Goal: Information Seeking & Learning: Learn about a topic

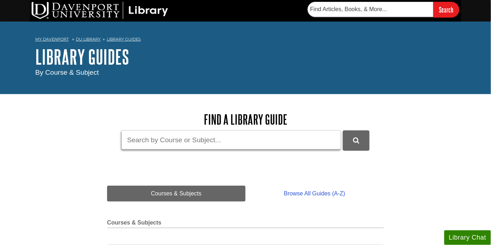
click at [164, 137] on input "Guide Search Terms" at bounding box center [231, 139] width 220 height 19
click at [343, 130] on button "DU Library Guides Search" at bounding box center [356, 140] width 27 height 20
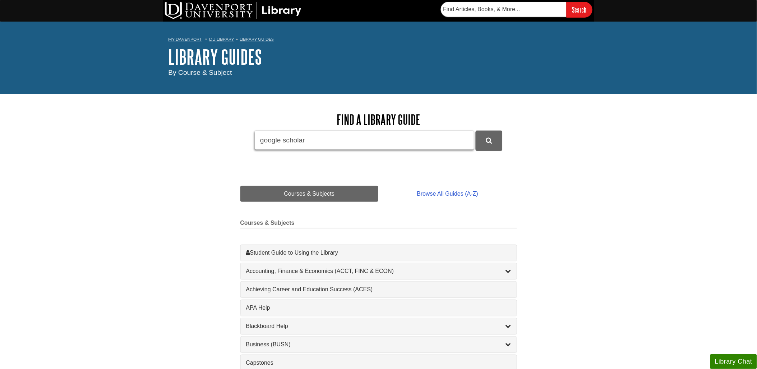
drag, startPoint x: 312, startPoint y: 138, endPoint x: 231, endPoint y: 128, distance: 81.1
type input "primary sources"
click at [476, 130] on button "DU Library Guides Search" at bounding box center [489, 140] width 27 height 20
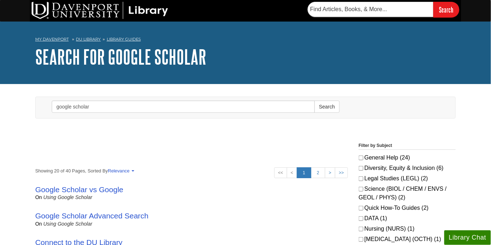
scroll to position [40, 0]
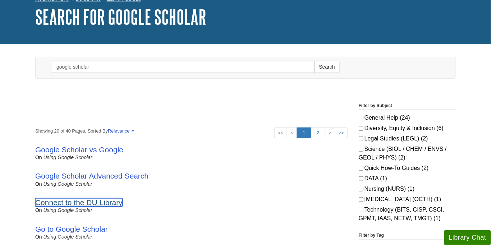
click at [109, 201] on link "Connect to the DU Library" at bounding box center [78, 202] width 87 height 8
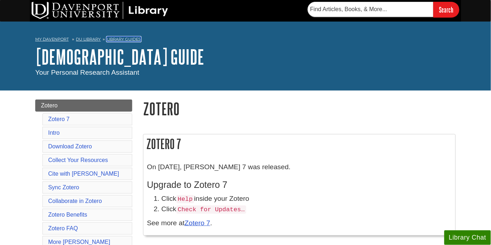
drag, startPoint x: 115, startPoint y: 38, endPoint x: 116, endPoint y: 48, distance: 9.8
click at [115, 38] on link "Library Guides" at bounding box center [124, 39] width 34 height 5
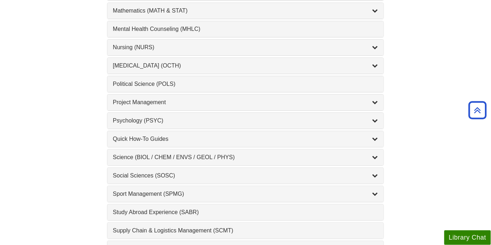
scroll to position [679, 0]
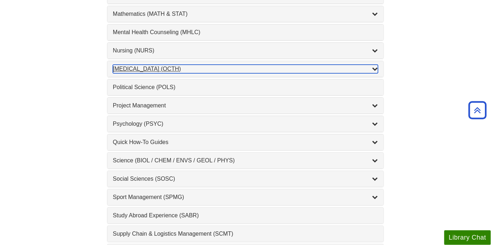
click at [155, 72] on div "Occupational Therapy (OCTH) , 2 guides" at bounding box center [245, 69] width 265 height 9
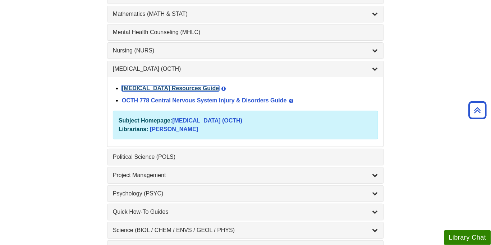
click at [141, 91] on link "Occupational Therapy Resources Guide" at bounding box center [170, 88] width 97 height 6
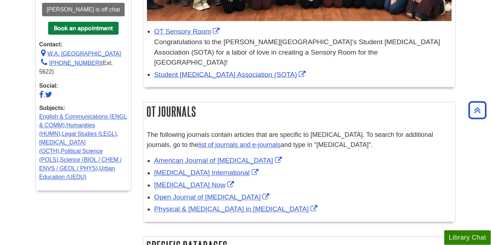
scroll to position [279, 0]
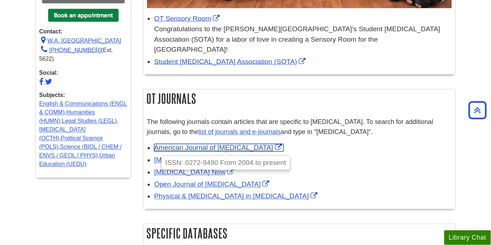
click at [210, 144] on link "American Journal of [MEDICAL_DATA]" at bounding box center [218, 148] width 129 height 8
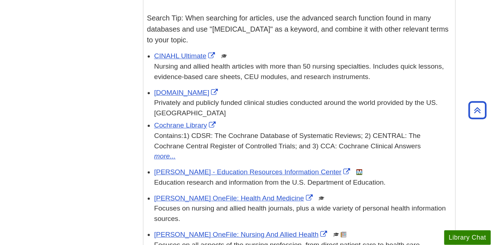
scroll to position [519, 0]
click at [184, 52] on link "CINAHL Ultimate" at bounding box center [185, 56] width 63 height 8
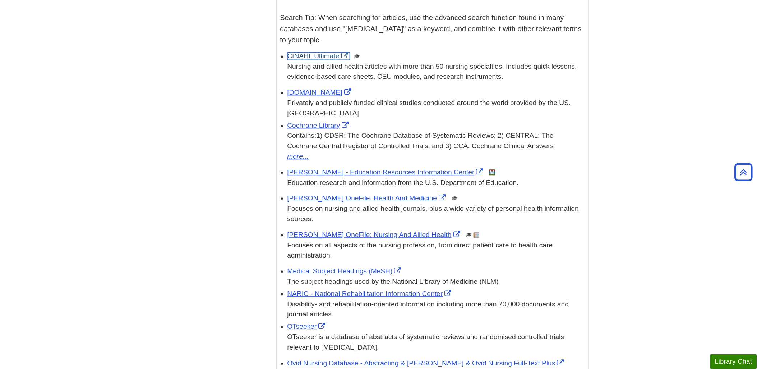
scroll to position [566, 0]
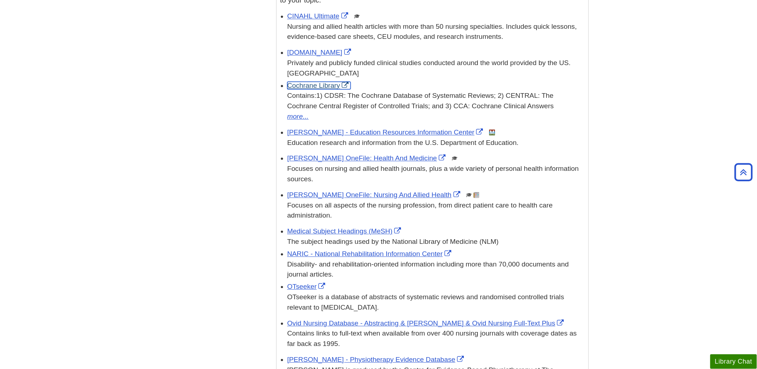
click at [316, 82] on link "Cochrane Library" at bounding box center [319, 86] width 63 height 8
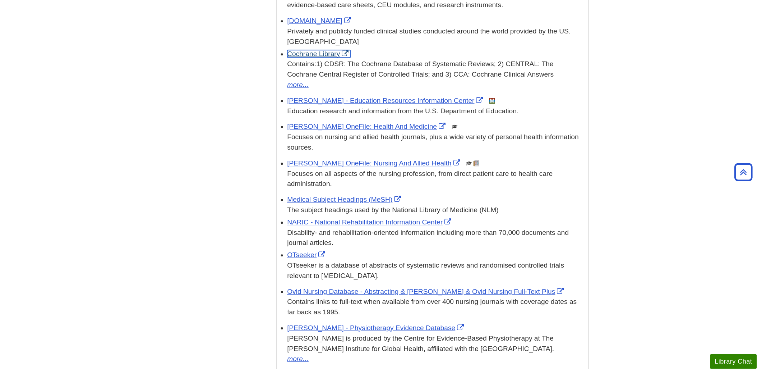
scroll to position [606, 0]
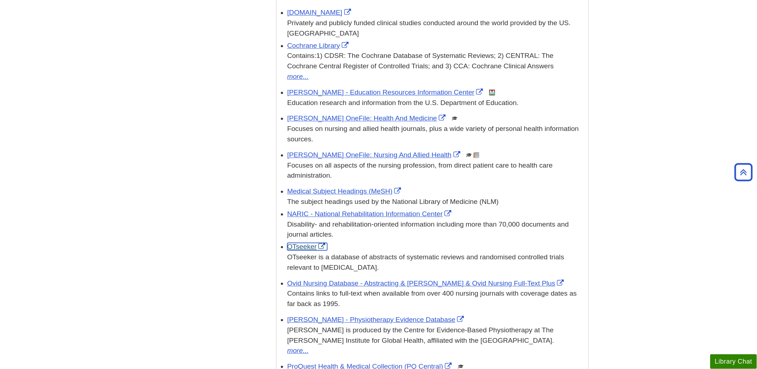
click at [300, 243] on link "OTseeker" at bounding box center [308, 247] width 40 height 8
click at [312, 187] on link "Medical Subject Headings (MeSH)" at bounding box center [346, 191] width 116 height 8
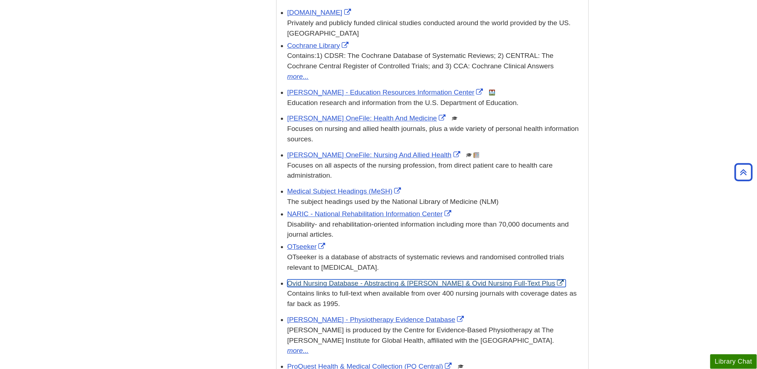
click at [318, 245] on link "Ovid Nursing Database - Abstracting & Medline & Ovid Nursing Full-Text Plus" at bounding box center [427, 283] width 279 height 8
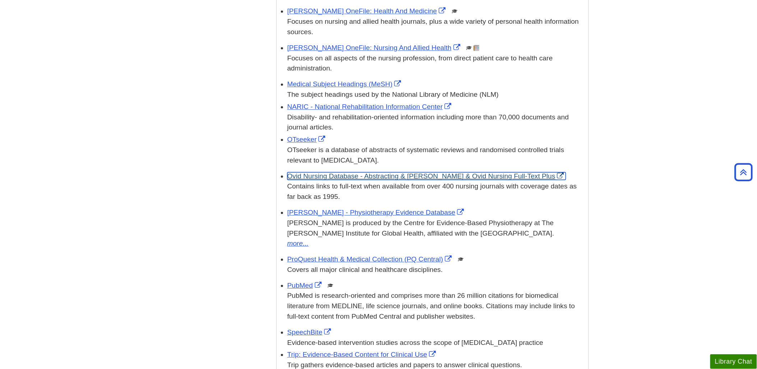
scroll to position [726, 0]
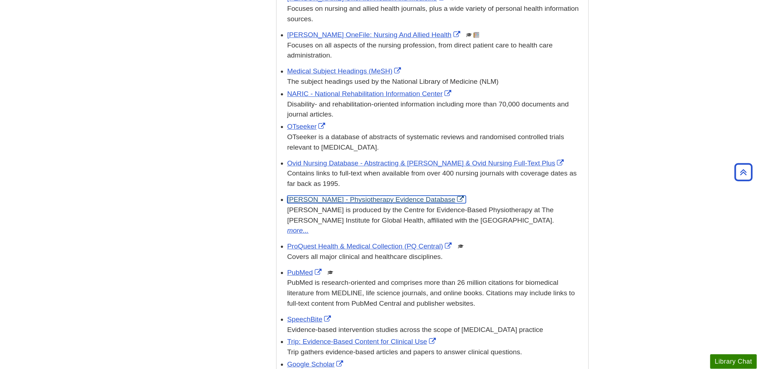
click at [349, 196] on link "PEDro - Physiotherapy Evidence Database" at bounding box center [377, 200] width 179 height 8
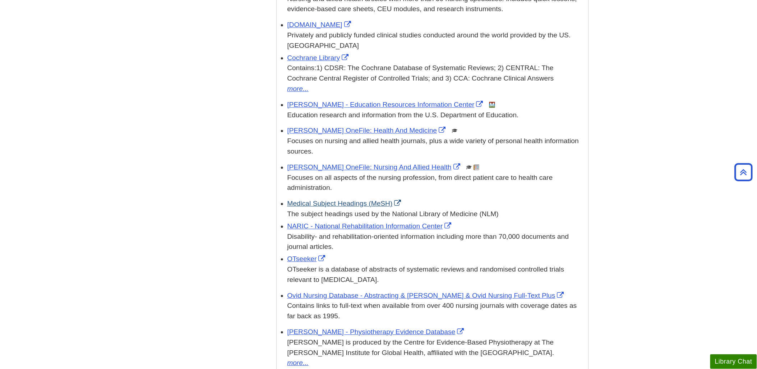
scroll to position [639, 0]
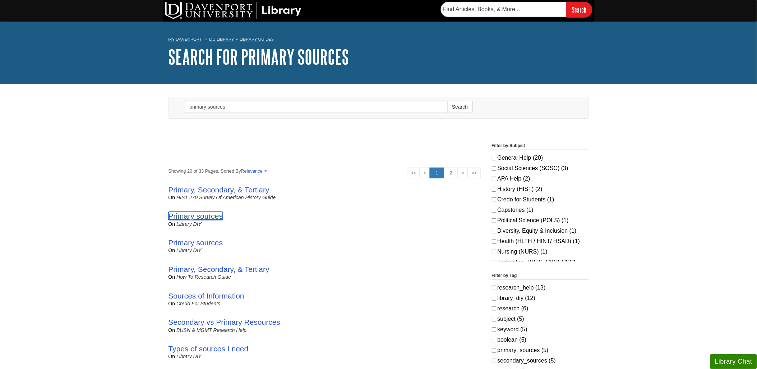
click at [217, 217] on link "Primary sources" at bounding box center [196, 216] width 55 height 8
click at [213, 192] on link "Primary, Secondary, & Tertiary" at bounding box center [219, 189] width 101 height 8
